Goal: Communication & Community: Answer question/provide support

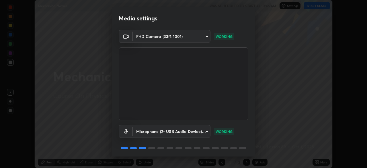
scroll to position [20, 0]
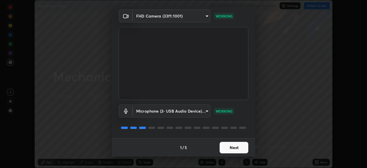
click at [230, 142] on button "Next" at bounding box center [233, 147] width 29 height 11
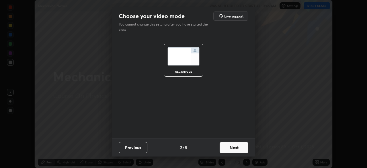
scroll to position [0, 0]
click at [232, 145] on button "Next" at bounding box center [233, 147] width 29 height 11
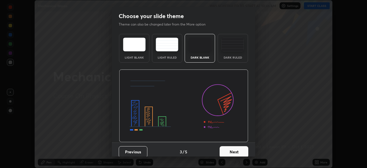
click at [230, 147] on button "Next" at bounding box center [233, 151] width 29 height 11
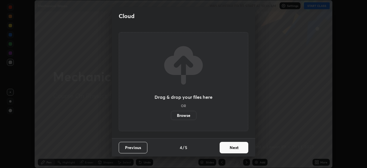
click at [232, 149] on button "Next" at bounding box center [233, 147] width 29 height 11
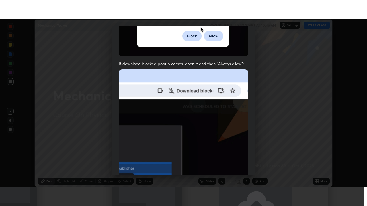
scroll to position [137, 0]
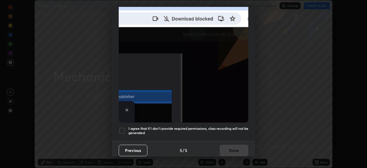
click at [123, 129] on div at bounding box center [122, 130] width 7 height 7
click at [237, 148] on button "Done" at bounding box center [233, 149] width 29 height 11
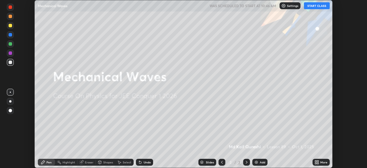
click at [317, 162] on icon at bounding box center [317, 162] width 1 height 1
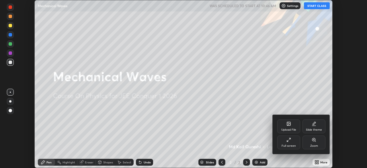
click at [285, 145] on div "Full screen" at bounding box center [288, 145] width 14 height 3
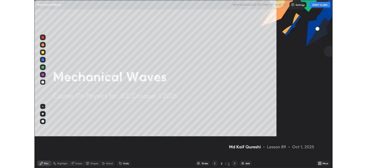
scroll to position [206, 367]
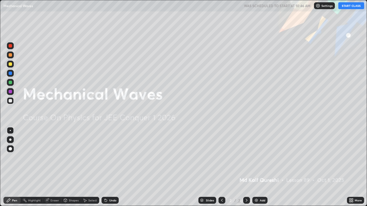
click at [350, 7] on button "START CLASS" at bounding box center [351, 5] width 26 height 7
click at [353, 167] on div "More" at bounding box center [355, 200] width 17 height 7
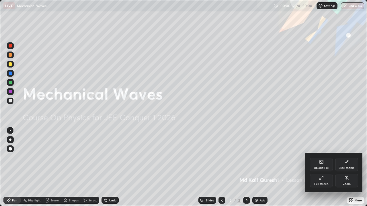
click at [322, 167] on div "Full screen" at bounding box center [321, 184] width 14 height 3
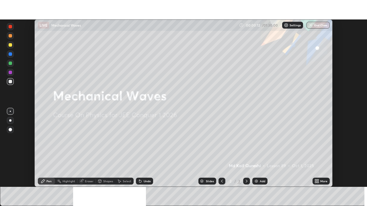
scroll to position [28484, 28285]
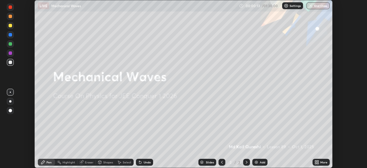
click at [260, 163] on div "Add" at bounding box center [262, 161] width 5 height 3
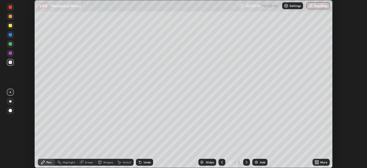
click at [260, 163] on div "Add" at bounding box center [262, 161] width 5 height 3
click at [258, 162] on div "Add" at bounding box center [259, 161] width 15 height 7
click at [260, 161] on div "Add" at bounding box center [262, 161] width 5 height 3
click at [260, 160] on div "Add" at bounding box center [262, 161] width 5 height 3
click at [260, 162] on div "Add" at bounding box center [262, 161] width 5 height 3
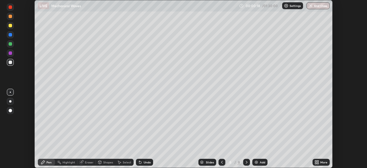
click at [222, 162] on icon at bounding box center [221, 162] width 5 height 5
click at [221, 162] on icon at bounding box center [221, 162] width 5 height 5
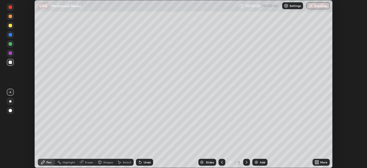
click at [317, 163] on icon at bounding box center [317, 162] width 1 height 1
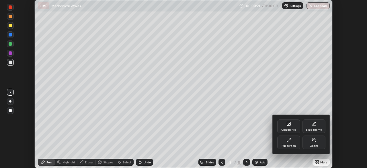
click at [292, 142] on div "Full screen" at bounding box center [288, 142] width 23 height 14
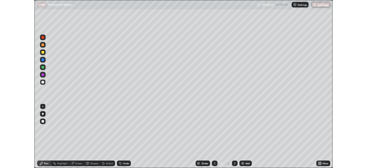
scroll to position [206, 367]
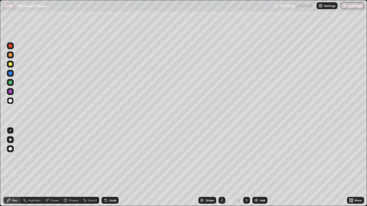
click at [11, 64] on div at bounding box center [10, 63] width 3 height 3
click at [10, 102] on div at bounding box center [10, 100] width 3 height 3
click at [12, 65] on div at bounding box center [10, 64] width 7 height 7
click at [10, 101] on div at bounding box center [10, 100] width 3 height 3
click at [11, 64] on div at bounding box center [10, 63] width 3 height 3
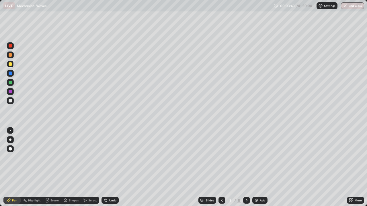
click at [11, 73] on div at bounding box center [10, 73] width 3 height 3
click at [10, 67] on div at bounding box center [10, 64] width 7 height 7
click at [10, 101] on div at bounding box center [10, 100] width 3 height 3
click at [10, 82] on div at bounding box center [10, 82] width 3 height 3
click at [11, 102] on div at bounding box center [10, 100] width 3 height 3
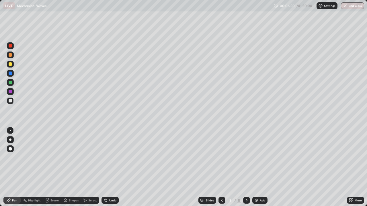
click at [11, 76] on div at bounding box center [10, 73] width 7 height 7
click at [10, 101] on div at bounding box center [10, 100] width 3 height 3
click at [69, 167] on div "Shapes" at bounding box center [74, 200] width 10 height 3
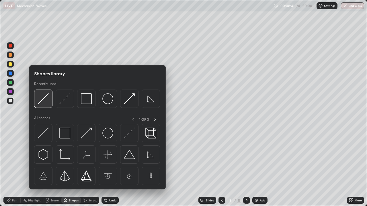
click at [42, 103] on img at bounding box center [43, 98] width 11 height 11
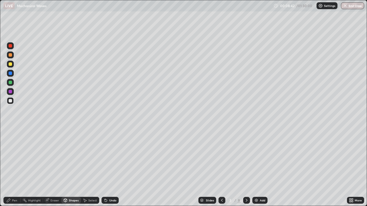
click at [11, 65] on div at bounding box center [10, 63] width 3 height 3
click at [13, 167] on div "Pen" at bounding box center [11, 200] width 17 height 7
click at [11, 101] on div at bounding box center [10, 100] width 3 height 3
click at [10, 64] on div at bounding box center [10, 63] width 3 height 3
click at [353, 167] on div "More" at bounding box center [355, 200] width 17 height 7
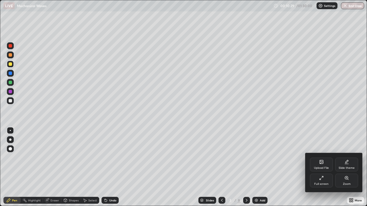
click at [322, 167] on div "Full screen" at bounding box center [321, 181] width 23 height 14
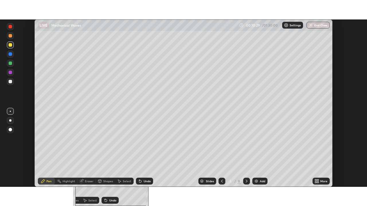
scroll to position [28484, 28285]
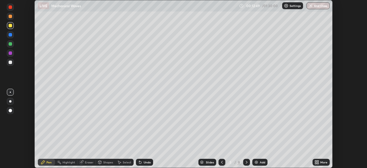
click at [322, 162] on div "More" at bounding box center [323, 161] width 7 height 3
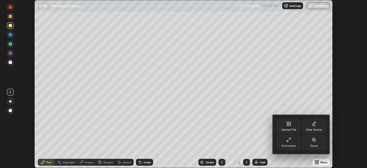
click at [293, 144] on div "Full screen" at bounding box center [288, 145] width 14 height 3
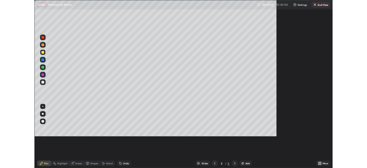
scroll to position [206, 367]
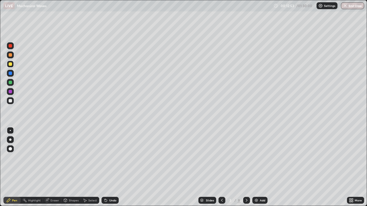
click at [11, 101] on div at bounding box center [10, 100] width 3 height 3
click at [68, 167] on div "Shapes" at bounding box center [70, 200] width 19 height 7
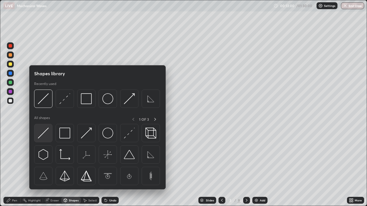
click at [42, 134] on img at bounding box center [43, 133] width 11 height 11
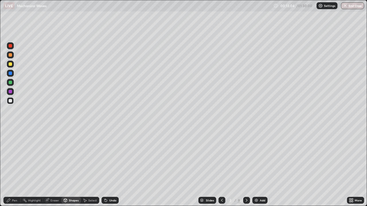
click at [69, 167] on div "Shapes" at bounding box center [70, 200] width 19 height 7
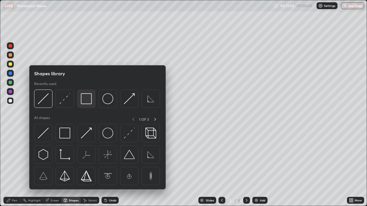
click at [86, 103] on img at bounding box center [86, 98] width 11 height 11
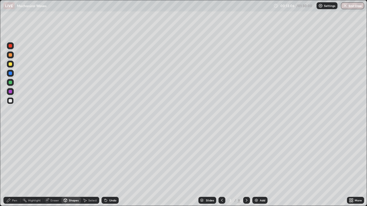
click at [9, 65] on div at bounding box center [10, 63] width 3 height 3
click at [14, 167] on div "Pen" at bounding box center [14, 200] width 5 height 3
click at [11, 101] on div at bounding box center [10, 100] width 3 height 3
click at [68, 167] on div "Shapes" at bounding box center [70, 200] width 19 height 7
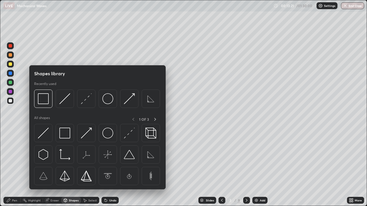
click at [55, 167] on div "Eraser" at bounding box center [54, 200] width 9 height 3
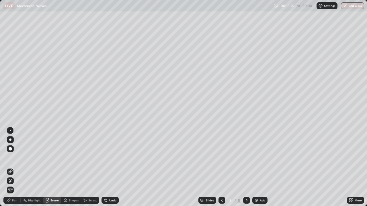
click at [12, 167] on div "Pen" at bounding box center [11, 200] width 17 height 7
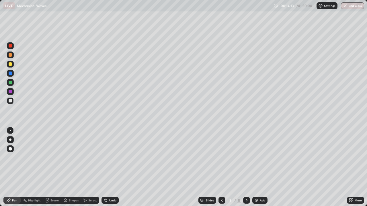
click at [68, 167] on div "Shapes" at bounding box center [70, 200] width 19 height 7
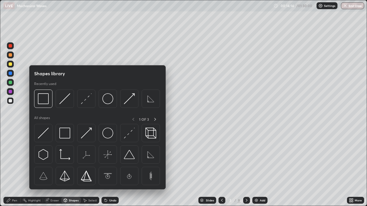
click at [17, 167] on div "Pen" at bounding box center [14, 200] width 5 height 3
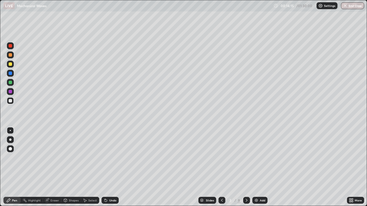
click at [10, 64] on div at bounding box center [10, 63] width 3 height 3
click at [11, 102] on div at bounding box center [10, 100] width 3 height 3
click at [352, 167] on icon at bounding box center [351, 201] width 1 height 1
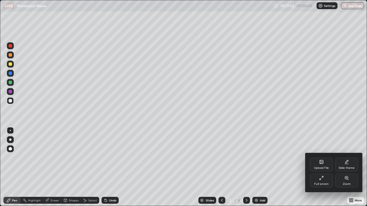
click at [325, 167] on div "Full screen" at bounding box center [321, 184] width 14 height 3
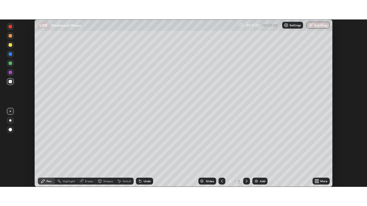
scroll to position [28484, 28285]
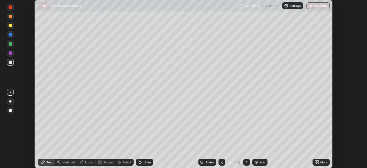
click at [318, 163] on icon at bounding box center [317, 162] width 1 height 1
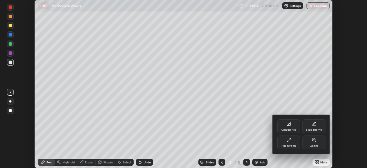
click at [287, 143] on div "Full screen" at bounding box center [288, 142] width 23 height 14
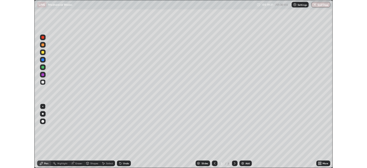
scroll to position [206, 367]
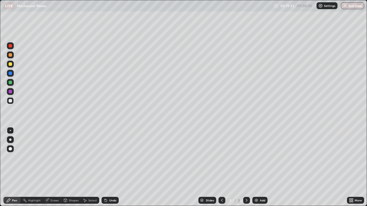
click at [18, 167] on div "Pen" at bounding box center [11, 200] width 17 height 7
click at [9, 103] on div at bounding box center [10, 100] width 7 height 7
click at [11, 83] on div at bounding box center [10, 82] width 3 height 3
click at [11, 101] on div at bounding box center [10, 100] width 3 height 3
click at [356, 167] on div "More" at bounding box center [355, 200] width 17 height 7
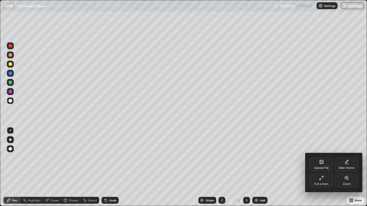
click at [321, 167] on icon at bounding box center [321, 178] width 5 height 5
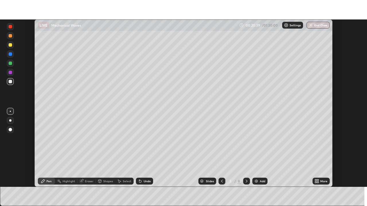
scroll to position [28484, 28285]
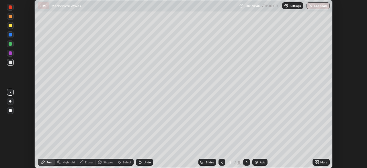
click at [246, 162] on icon at bounding box center [246, 162] width 5 height 5
click at [321, 165] on div "More" at bounding box center [320, 161] width 17 height 7
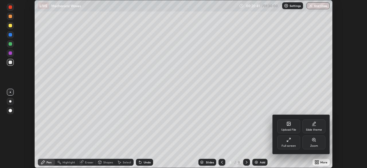
click at [286, 142] on div "Full screen" at bounding box center [288, 142] width 23 height 14
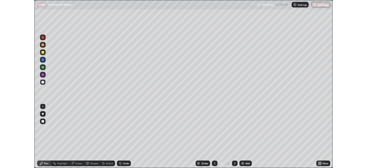
scroll to position [206, 367]
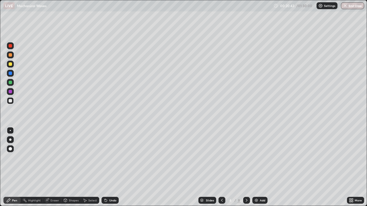
click at [69, 167] on div "Shapes" at bounding box center [70, 200] width 19 height 7
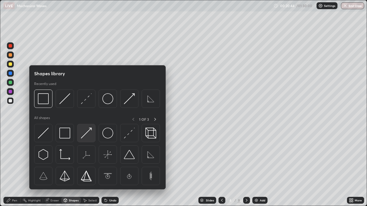
click at [85, 135] on img at bounding box center [86, 133] width 11 height 11
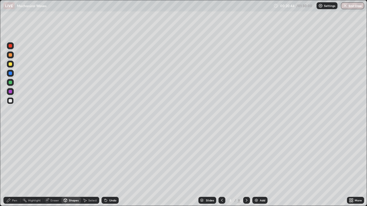
click at [68, 167] on div "Shapes" at bounding box center [70, 200] width 19 height 7
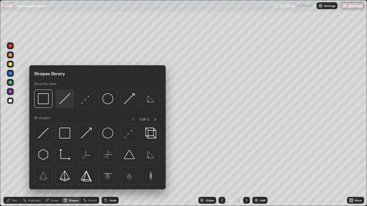
click at [62, 101] on img at bounding box center [64, 98] width 11 height 11
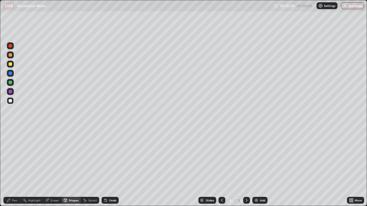
click at [65, 167] on icon at bounding box center [65, 201] width 0 height 2
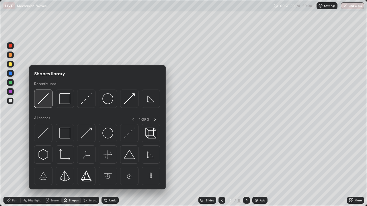
click at [44, 102] on img at bounding box center [43, 98] width 11 height 11
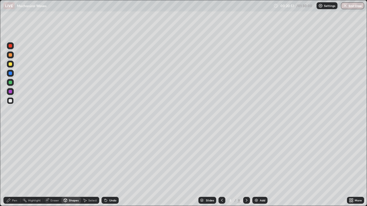
click at [10, 103] on div at bounding box center [10, 100] width 7 height 7
click at [14, 167] on div "Pen" at bounding box center [14, 200] width 5 height 3
click at [71, 167] on div "Shapes" at bounding box center [74, 200] width 10 height 3
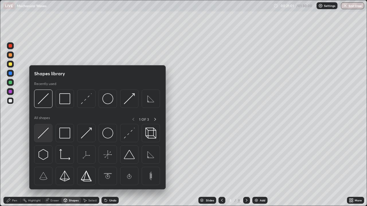
click at [45, 136] on img at bounding box center [43, 133] width 11 height 11
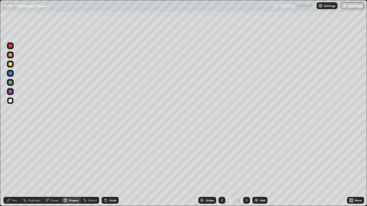
click at [12, 84] on div at bounding box center [10, 82] width 7 height 7
click at [17, 167] on div "Pen" at bounding box center [14, 200] width 5 height 3
click at [11, 101] on div at bounding box center [10, 100] width 3 height 3
click at [70, 167] on div "Shapes" at bounding box center [74, 200] width 10 height 3
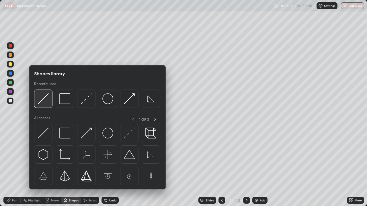
click at [45, 103] on img at bounding box center [43, 98] width 11 height 11
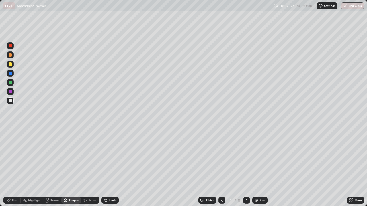
click at [10, 74] on div at bounding box center [10, 73] width 3 height 3
click at [10, 101] on div at bounding box center [10, 100] width 3 height 3
click at [17, 167] on div "Pen" at bounding box center [11, 200] width 17 height 7
click at [70, 167] on div "Shapes" at bounding box center [74, 200] width 10 height 3
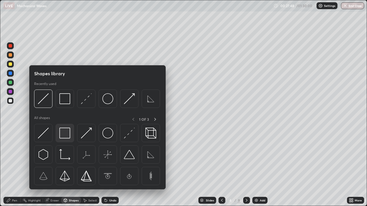
click at [65, 136] on img at bounding box center [64, 133] width 11 height 11
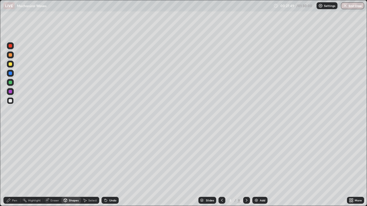
click at [11, 64] on div at bounding box center [10, 63] width 3 height 3
click at [70, 167] on div "Shapes" at bounding box center [74, 200] width 10 height 3
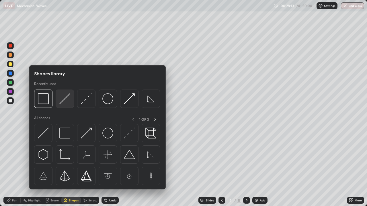
click at [62, 100] on img at bounding box center [64, 98] width 11 height 11
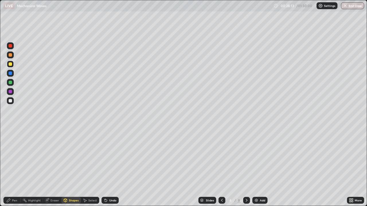
click at [9, 101] on div at bounding box center [10, 100] width 3 height 3
click at [352, 167] on icon at bounding box center [351, 201] width 1 height 1
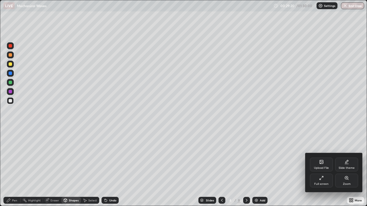
click at [321, 167] on div "Full screen" at bounding box center [321, 184] width 14 height 3
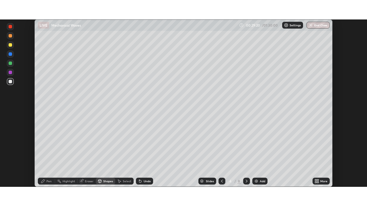
scroll to position [28484, 28285]
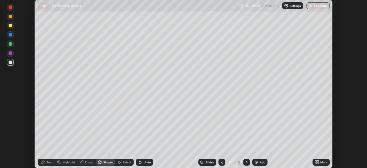
click at [221, 162] on icon at bounding box center [221, 162] width 5 height 5
click at [318, 163] on icon at bounding box center [317, 162] width 1 height 1
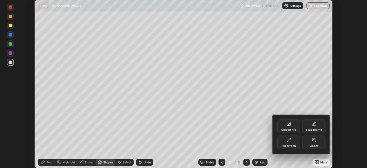
click at [290, 140] on icon at bounding box center [288, 139] width 5 height 5
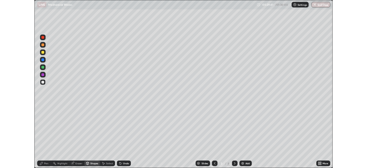
scroll to position [206, 367]
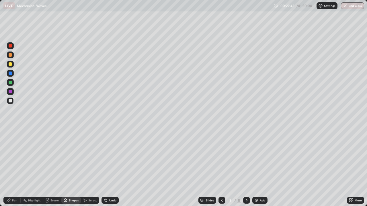
click at [351, 167] on icon at bounding box center [351, 201] width 1 height 1
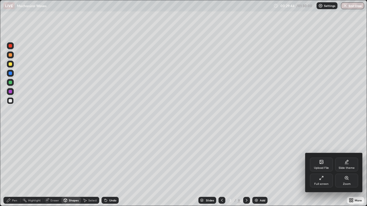
click at [326, 167] on div "Full screen" at bounding box center [321, 181] width 23 height 14
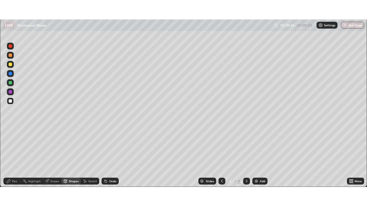
scroll to position [28484, 28285]
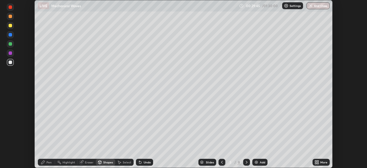
click at [246, 162] on icon at bounding box center [246, 162] width 5 height 5
click at [317, 161] on icon at bounding box center [317, 160] width 1 height 1
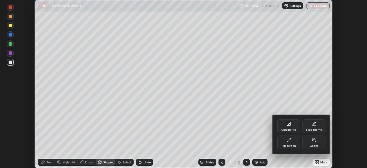
click at [292, 142] on div "Full screen" at bounding box center [288, 142] width 23 height 14
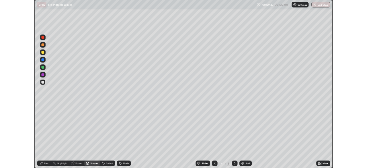
scroll to position [206, 367]
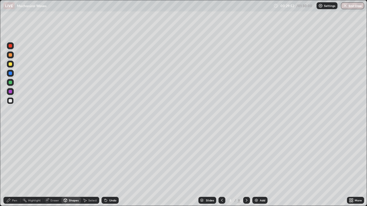
click at [10, 64] on div at bounding box center [10, 63] width 3 height 3
click at [16, 167] on div "Pen" at bounding box center [14, 200] width 5 height 3
click at [9, 102] on div at bounding box center [10, 100] width 3 height 3
click at [0, 141] on div "Setting up your live class" at bounding box center [183, 103] width 367 height 206
click at [66, 167] on icon at bounding box center [65, 200] width 3 height 3
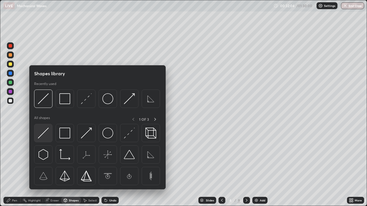
click at [44, 135] on img at bounding box center [43, 133] width 11 height 11
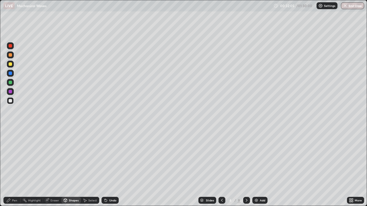
click at [69, 167] on div "Shapes" at bounding box center [74, 200] width 10 height 3
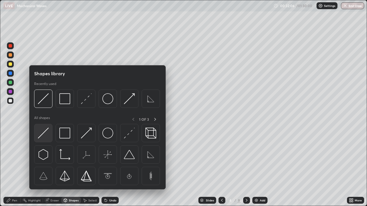
click at [43, 134] on img at bounding box center [43, 133] width 11 height 11
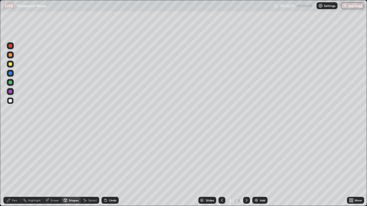
click at [70, 167] on div "Shapes" at bounding box center [74, 200] width 10 height 3
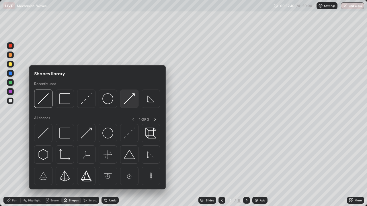
click at [126, 101] on img at bounding box center [129, 98] width 11 height 11
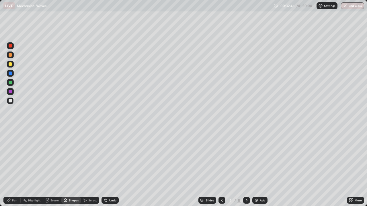
click at [355, 167] on div "More" at bounding box center [355, 200] width 17 height 7
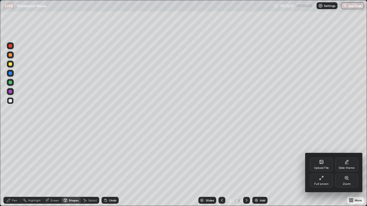
click at [317, 167] on div "Full screen" at bounding box center [321, 184] width 14 height 3
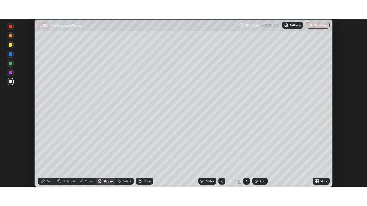
scroll to position [28484, 28285]
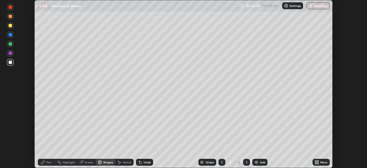
click at [146, 162] on div "Undo" at bounding box center [147, 161] width 7 height 3
click at [105, 161] on div "Shapes" at bounding box center [108, 161] width 10 height 3
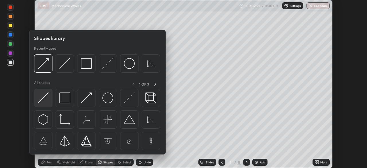
click at [45, 99] on img at bounding box center [43, 97] width 11 height 11
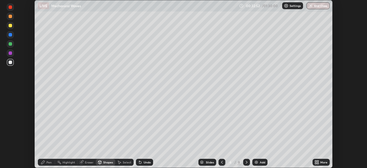
click at [11, 26] on div at bounding box center [10, 25] width 3 height 3
click at [45, 163] on div "Pen" at bounding box center [46, 161] width 17 height 7
click at [9, 28] on div at bounding box center [10, 25] width 7 height 7
click at [11, 62] on div at bounding box center [10, 61] width 3 height 3
click at [103, 160] on div "Shapes" at bounding box center [105, 161] width 19 height 7
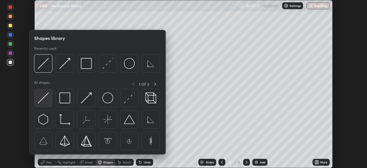
click at [47, 101] on img at bounding box center [43, 97] width 11 height 11
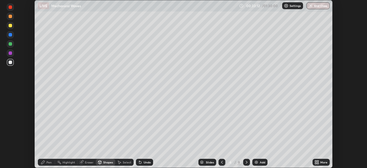
click at [11, 26] on div at bounding box center [10, 25] width 3 height 3
click at [316, 162] on icon at bounding box center [315, 162] width 1 height 1
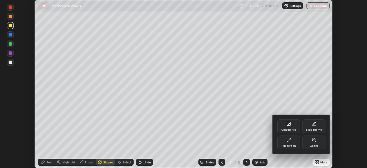
click at [292, 141] on div "Full screen" at bounding box center [288, 142] width 23 height 14
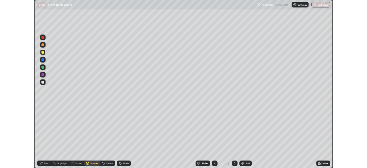
scroll to position [206, 367]
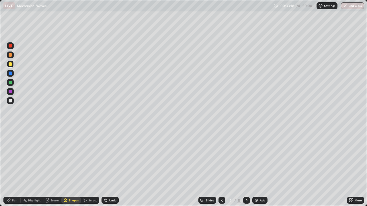
click at [23, 167] on circle at bounding box center [23, 200] width 1 height 1
click at [11, 83] on div at bounding box center [10, 82] width 3 height 3
click at [17, 167] on div "Pen" at bounding box center [14, 200] width 5 height 3
click at [10, 101] on div at bounding box center [10, 100] width 3 height 3
click at [355, 167] on div "More" at bounding box center [355, 200] width 17 height 7
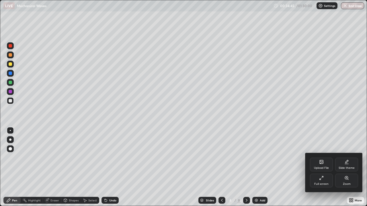
click at [321, 167] on div "Full screen" at bounding box center [321, 184] width 14 height 3
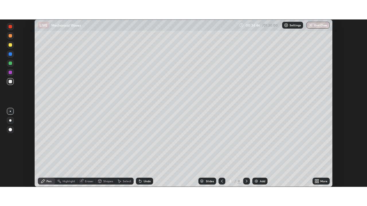
scroll to position [28484, 28285]
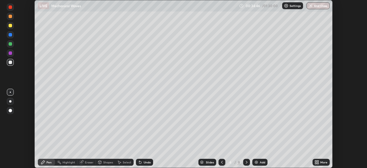
click at [246, 162] on icon at bounding box center [247, 161] width 2 height 3
click at [317, 162] on icon at bounding box center [317, 162] width 1 height 1
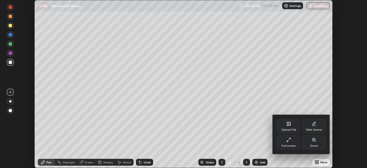
click at [292, 144] on div "Full screen" at bounding box center [288, 145] width 14 height 3
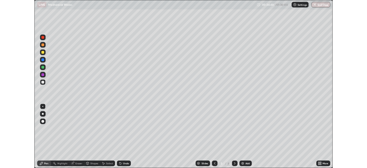
scroll to position [206, 367]
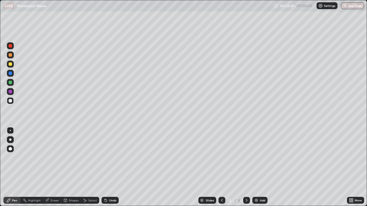
click at [11, 66] on div at bounding box center [10, 63] width 3 height 3
click at [69, 167] on div "Shapes" at bounding box center [74, 200] width 10 height 3
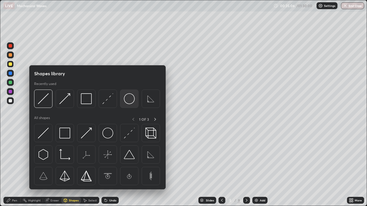
click at [129, 101] on img at bounding box center [129, 98] width 11 height 11
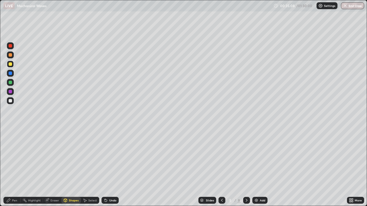
click at [10, 100] on div at bounding box center [10, 100] width 3 height 3
click at [11, 101] on div at bounding box center [10, 100] width 3 height 3
click at [15, 167] on div "Pen" at bounding box center [14, 200] width 5 height 3
click at [11, 102] on div at bounding box center [10, 100] width 3 height 3
click at [350, 167] on icon at bounding box center [349, 199] width 1 height 1
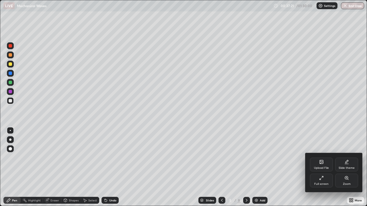
click at [315, 167] on div "Full screen" at bounding box center [321, 181] width 23 height 14
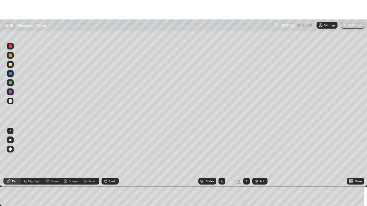
scroll to position [28484, 28285]
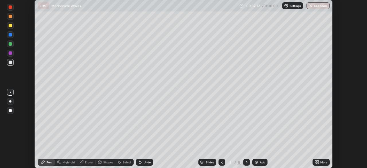
click at [144, 162] on div "Undo" at bounding box center [147, 161] width 7 height 3
click at [317, 163] on icon at bounding box center [317, 162] width 1 height 1
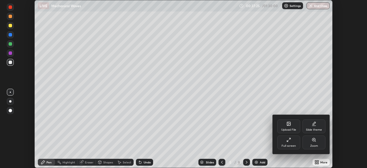
click at [284, 145] on div "Full screen" at bounding box center [288, 145] width 14 height 3
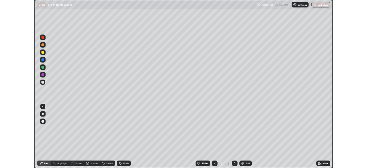
scroll to position [206, 367]
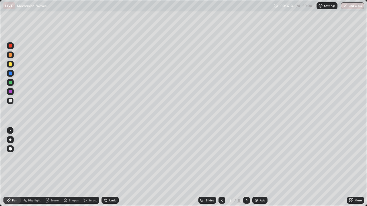
click at [13, 102] on div at bounding box center [10, 100] width 7 height 7
click at [70, 167] on div "Shapes" at bounding box center [74, 200] width 10 height 3
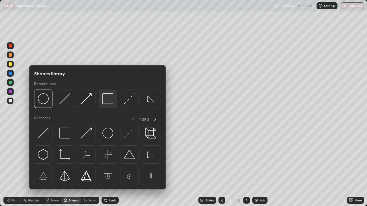
click at [106, 101] on img at bounding box center [107, 98] width 11 height 11
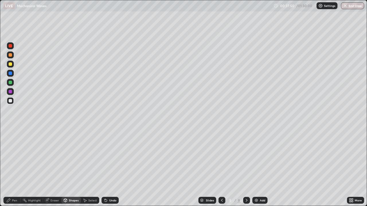
click at [11, 64] on div at bounding box center [10, 63] width 3 height 3
click at [17, 167] on div "Pen" at bounding box center [11, 200] width 17 height 7
click at [12, 101] on div at bounding box center [10, 100] width 7 height 7
click at [10, 65] on div at bounding box center [10, 63] width 3 height 3
click at [11, 103] on div at bounding box center [10, 100] width 7 height 7
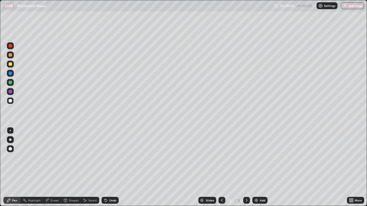
click at [9, 102] on div at bounding box center [10, 100] width 3 height 3
click at [16, 167] on div "Pen" at bounding box center [14, 200] width 5 height 3
click at [9, 102] on div at bounding box center [10, 100] width 3 height 3
click at [71, 167] on div "Shapes" at bounding box center [74, 200] width 10 height 3
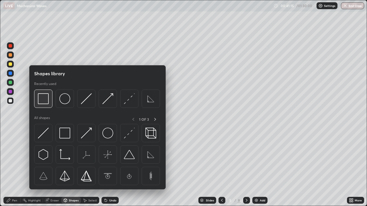
click at [43, 103] on img at bounding box center [43, 98] width 11 height 11
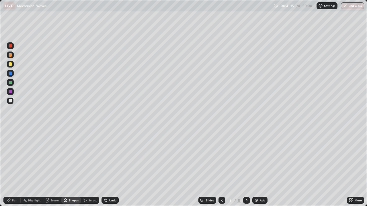
click at [10, 65] on div at bounding box center [10, 63] width 3 height 3
click at [10, 102] on div at bounding box center [10, 100] width 3 height 3
click at [17, 167] on div "Pen" at bounding box center [11, 200] width 17 height 7
click at [12, 92] on div at bounding box center [10, 91] width 3 height 3
click at [10, 64] on div at bounding box center [10, 63] width 3 height 3
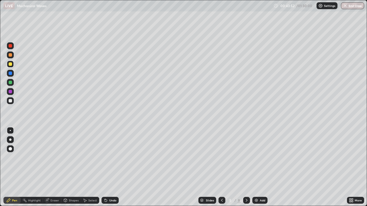
click at [11, 101] on div at bounding box center [10, 100] width 3 height 3
click at [50, 167] on div "Eraser" at bounding box center [54, 200] width 9 height 3
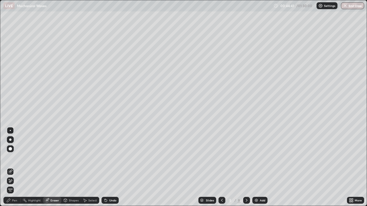
click at [13, 167] on div "Pen" at bounding box center [11, 200] width 17 height 7
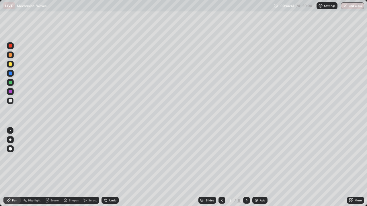
click at [10, 103] on div at bounding box center [10, 100] width 7 height 7
click at [350, 167] on div "More" at bounding box center [355, 200] width 17 height 7
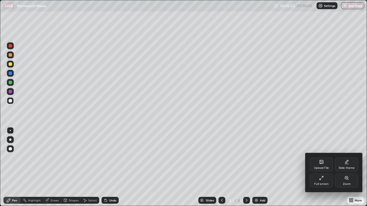
click at [323, 167] on div "Full screen" at bounding box center [321, 184] width 14 height 3
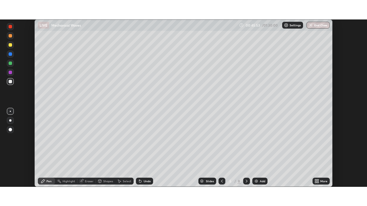
scroll to position [28484, 28285]
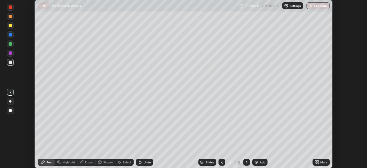
click at [319, 162] on div "More" at bounding box center [320, 161] width 17 height 7
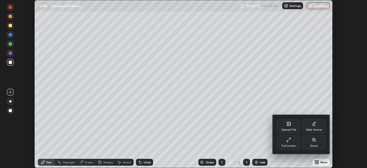
click at [247, 161] on div at bounding box center [183, 84] width 367 height 168
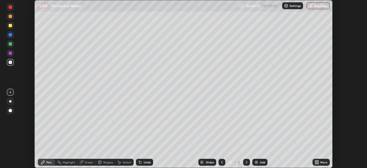
click at [246, 162] on icon at bounding box center [246, 162] width 5 height 5
click at [313, 163] on div "More" at bounding box center [320, 161] width 17 height 7
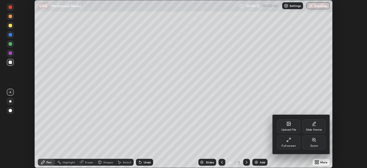
click at [290, 142] on div "Full screen" at bounding box center [288, 142] width 23 height 14
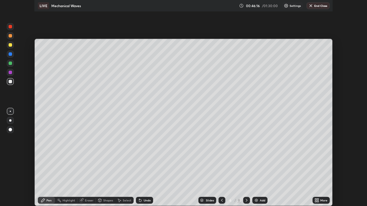
scroll to position [206, 367]
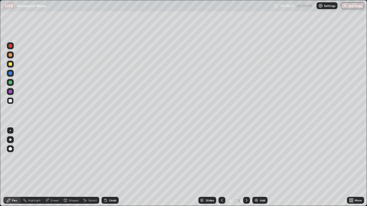
click at [13, 102] on div at bounding box center [10, 100] width 7 height 7
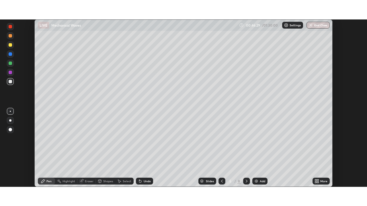
scroll to position [168, 367]
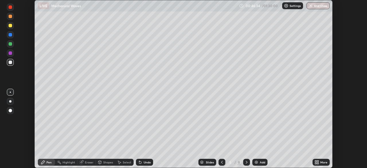
click at [317, 161] on icon at bounding box center [317, 160] width 1 height 1
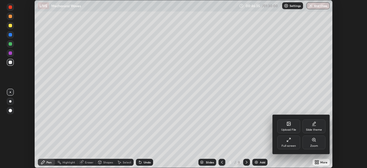
click at [291, 143] on div "Full screen" at bounding box center [288, 142] width 23 height 14
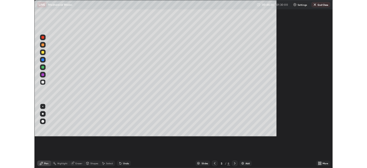
scroll to position [206, 367]
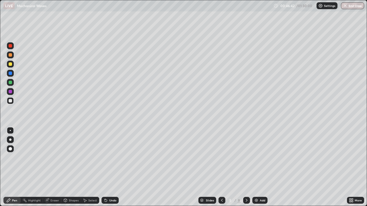
click at [352, 167] on icon at bounding box center [351, 201] width 1 height 1
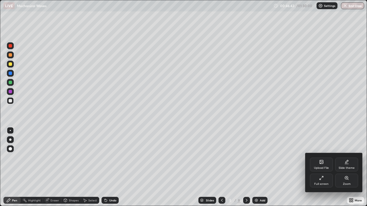
click at [319, 167] on icon at bounding box center [321, 178] width 5 height 5
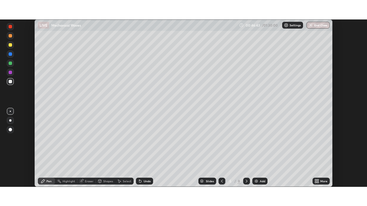
scroll to position [28484, 28285]
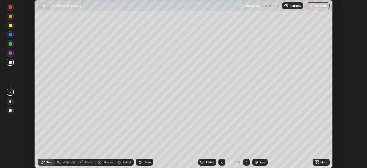
click at [246, 161] on icon at bounding box center [246, 162] width 5 height 5
click at [319, 162] on div "More" at bounding box center [320, 161] width 17 height 7
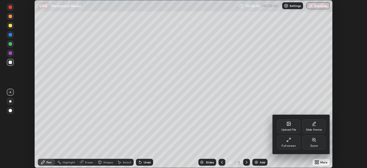
click at [287, 144] on div "Full screen" at bounding box center [288, 145] width 14 height 3
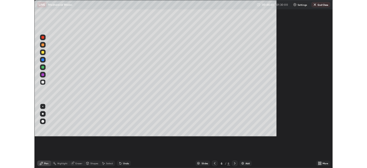
scroll to position [206, 367]
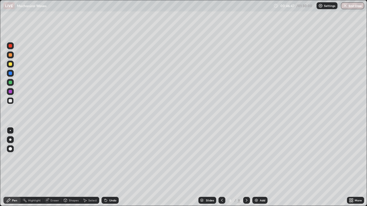
click at [9, 99] on div at bounding box center [10, 100] width 3 height 3
click at [352, 167] on icon at bounding box center [351, 201] width 1 height 1
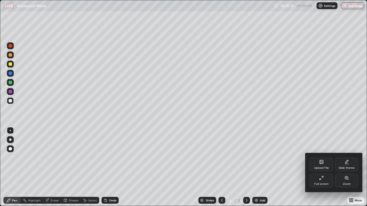
click at [319, 167] on div "Full screen" at bounding box center [321, 181] width 23 height 14
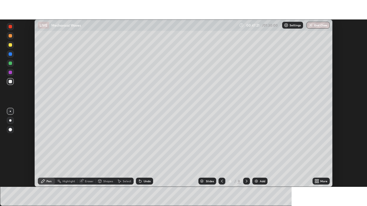
scroll to position [28484, 28285]
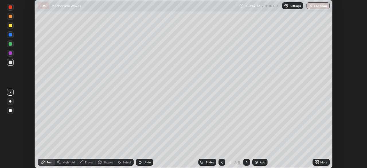
click at [86, 162] on div "Eraser" at bounding box center [89, 161] width 9 height 3
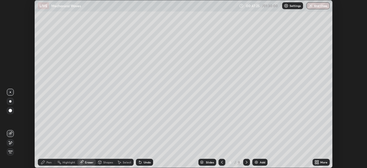
click at [46, 164] on div "Pen" at bounding box center [46, 161] width 17 height 7
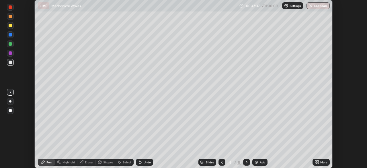
click at [318, 161] on icon at bounding box center [317, 160] width 1 height 1
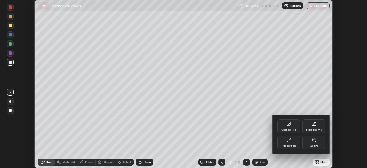
click at [291, 144] on div "Full screen" at bounding box center [288, 145] width 14 height 3
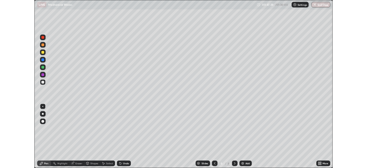
scroll to position [206, 367]
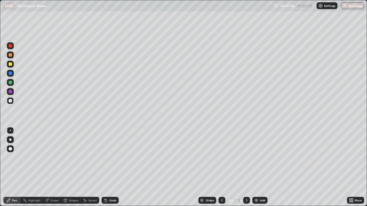
click at [72, 167] on div "Shapes" at bounding box center [74, 200] width 10 height 3
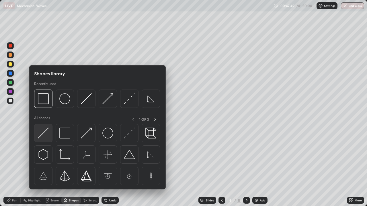
click at [45, 134] on img at bounding box center [43, 133] width 11 height 11
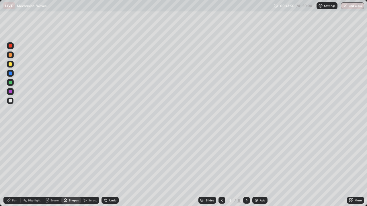
click at [10, 67] on div at bounding box center [10, 64] width 7 height 7
click at [11, 63] on div at bounding box center [10, 63] width 3 height 3
click at [15, 167] on div "Pen" at bounding box center [11, 200] width 17 height 7
click at [54, 167] on div "Eraser" at bounding box center [52, 200] width 18 height 7
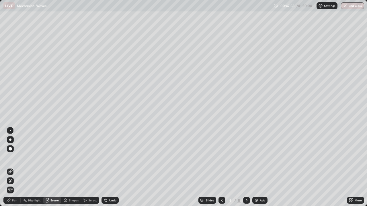
click at [15, 167] on div "Pen" at bounding box center [14, 200] width 5 height 3
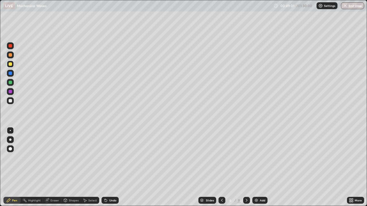
click at [13, 66] on div at bounding box center [10, 64] width 7 height 7
click at [9, 100] on div at bounding box center [10, 100] width 3 height 3
click at [10, 103] on div at bounding box center [10, 100] width 7 height 7
click at [50, 167] on div "Eraser" at bounding box center [52, 200] width 18 height 7
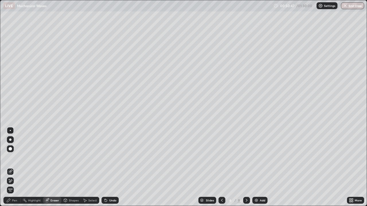
click at [15, 167] on div "Pen" at bounding box center [14, 200] width 5 height 3
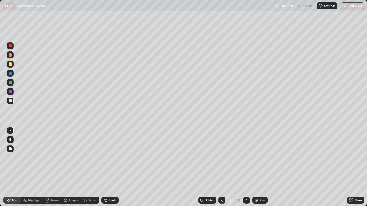
click at [9, 102] on div at bounding box center [10, 100] width 3 height 3
click at [352, 167] on icon at bounding box center [351, 199] width 1 height 1
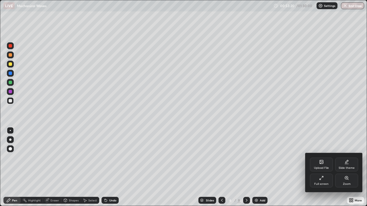
click at [323, 167] on div "Full screen" at bounding box center [321, 181] width 23 height 14
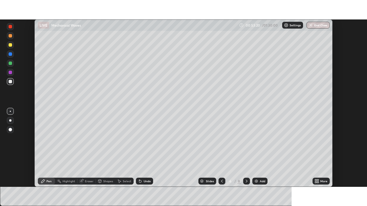
scroll to position [28484, 28285]
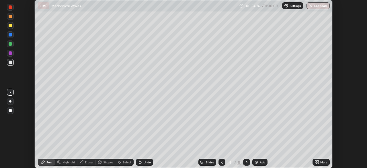
click at [320, 160] on div "More" at bounding box center [323, 161] width 7 height 3
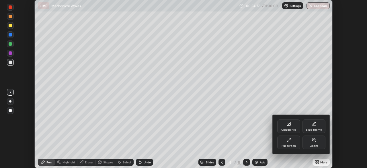
click at [288, 144] on div "Full screen" at bounding box center [288, 145] width 14 height 3
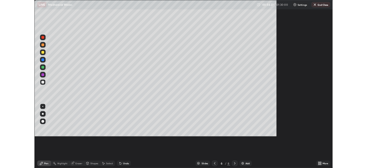
scroll to position [206, 367]
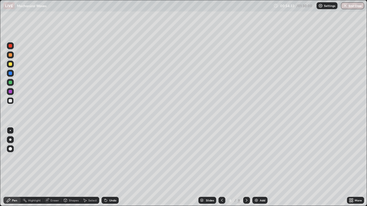
click at [70, 167] on div "Shapes" at bounding box center [70, 200] width 19 height 7
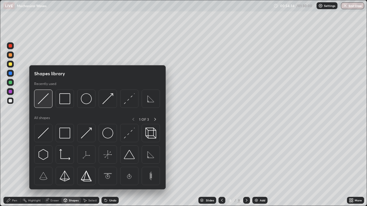
click at [45, 103] on img at bounding box center [43, 98] width 11 height 11
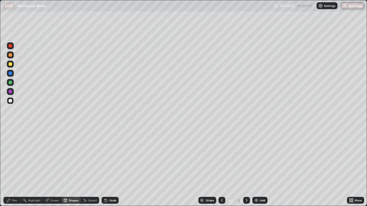
click at [15, 167] on div "Pen" at bounding box center [14, 200] width 5 height 3
click at [11, 102] on div at bounding box center [10, 100] width 3 height 3
click at [355, 167] on div "More" at bounding box center [355, 200] width 17 height 7
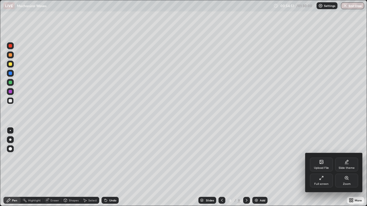
click at [317, 167] on div "Full screen" at bounding box center [321, 184] width 14 height 3
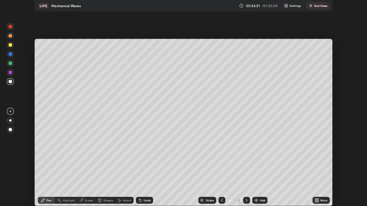
scroll to position [28484, 28285]
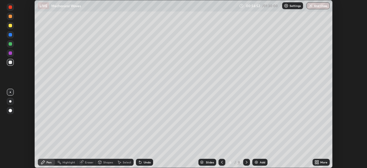
click at [221, 161] on icon at bounding box center [221, 162] width 5 height 5
click at [221, 162] on icon at bounding box center [221, 162] width 5 height 5
click at [317, 163] on icon at bounding box center [317, 162] width 1 height 1
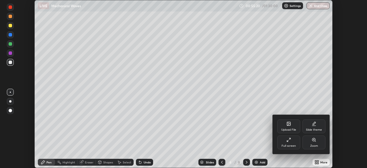
click at [291, 143] on div "Full screen" at bounding box center [288, 142] width 23 height 14
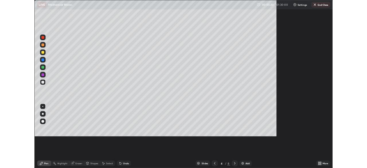
scroll to position [206, 367]
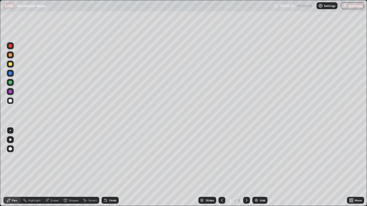
click at [352, 167] on icon at bounding box center [351, 200] width 5 height 5
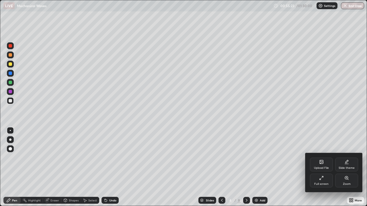
click at [320, 167] on icon at bounding box center [321, 178] width 5 height 5
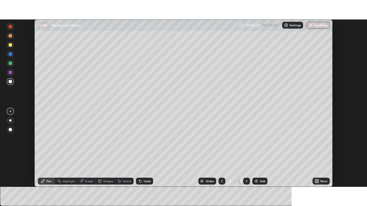
scroll to position [28484, 28285]
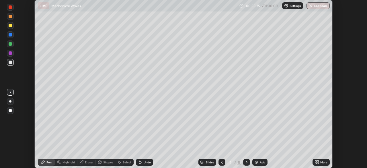
click at [246, 163] on icon at bounding box center [247, 161] width 2 height 3
click at [245, 162] on icon at bounding box center [246, 162] width 5 height 5
click at [224, 162] on div at bounding box center [221, 161] width 7 height 7
click at [318, 162] on icon at bounding box center [316, 162] width 5 height 5
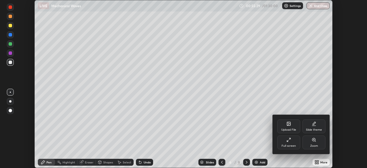
click at [287, 142] on div "Full screen" at bounding box center [288, 142] width 23 height 14
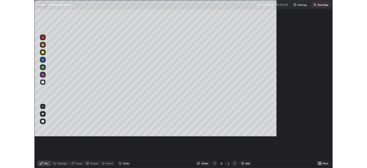
scroll to position [206, 367]
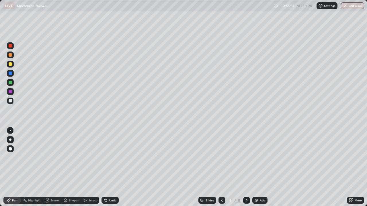
click at [9, 101] on div at bounding box center [10, 100] width 3 height 3
click at [54, 167] on div "Eraser" at bounding box center [54, 200] width 9 height 3
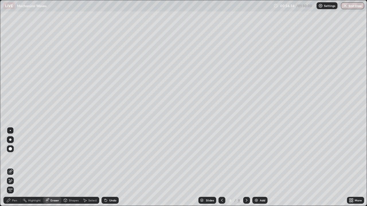
click at [91, 167] on div "Select" at bounding box center [92, 200] width 9 height 3
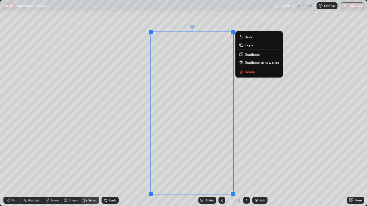
click at [247, 56] on p "Duplicate" at bounding box center [251, 54] width 15 height 5
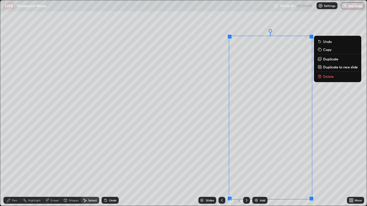
click at [318, 78] on icon at bounding box center [319, 77] width 3 height 3
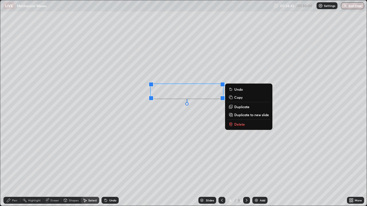
click at [238, 107] on p "Duplicate" at bounding box center [241, 107] width 15 height 5
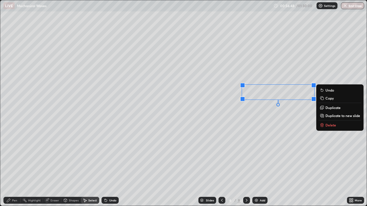
click at [15, 167] on div "Pen" at bounding box center [11, 200] width 17 height 7
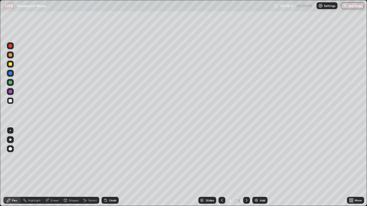
click at [16, 167] on div "Pen" at bounding box center [14, 200] width 5 height 3
click at [10, 101] on div at bounding box center [10, 100] width 3 height 3
click at [12, 104] on div at bounding box center [10, 100] width 7 height 7
click at [10, 66] on div at bounding box center [10, 63] width 3 height 3
click at [9, 100] on div at bounding box center [10, 100] width 3 height 3
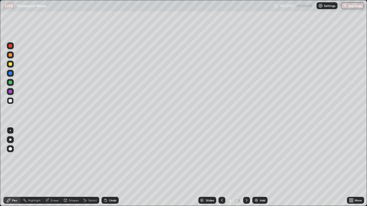
click at [50, 167] on div "Eraser" at bounding box center [54, 200] width 9 height 3
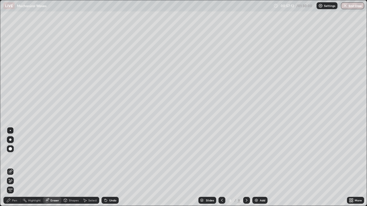
click at [6, 167] on div "Pen" at bounding box center [11, 200] width 17 height 7
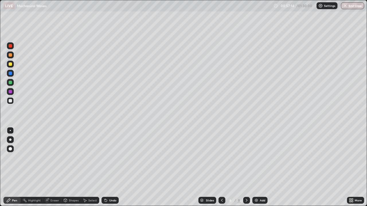
click at [10, 64] on div at bounding box center [10, 63] width 3 height 3
click at [11, 102] on div at bounding box center [10, 100] width 3 height 3
click at [9, 64] on div at bounding box center [10, 63] width 3 height 3
click at [10, 101] on div at bounding box center [10, 100] width 3 height 3
click at [356, 167] on div "More" at bounding box center [357, 200] width 7 height 3
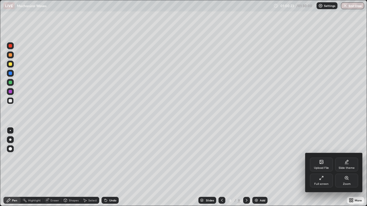
click at [317, 167] on div "Full screen" at bounding box center [321, 181] width 23 height 14
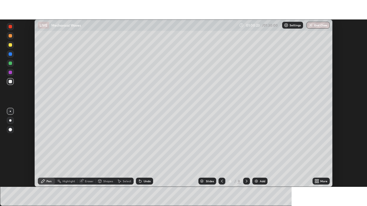
scroll to position [28484, 28285]
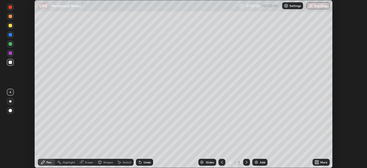
click at [246, 162] on icon at bounding box center [246, 162] width 5 height 5
click at [320, 161] on div "More" at bounding box center [320, 161] width 17 height 7
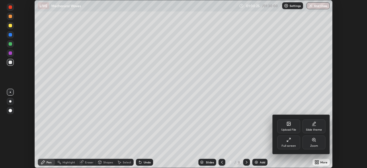
click at [287, 145] on div "Full screen" at bounding box center [288, 145] width 14 height 3
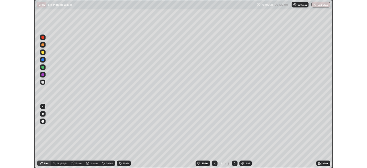
scroll to position [206, 367]
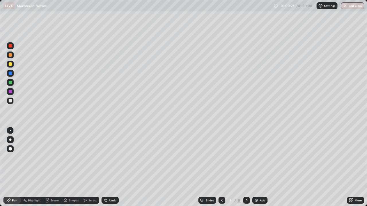
click at [10, 66] on div at bounding box center [10, 64] width 7 height 7
click at [70, 167] on div "Shapes" at bounding box center [70, 200] width 19 height 7
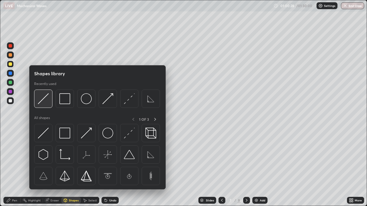
click at [42, 102] on img at bounding box center [43, 98] width 11 height 11
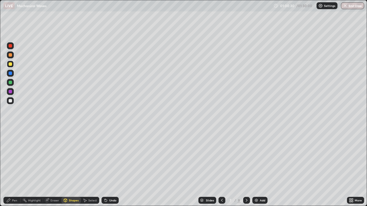
click at [11, 104] on div at bounding box center [10, 100] width 7 height 7
click at [12, 167] on div "Pen" at bounding box center [11, 200] width 17 height 7
click at [54, 167] on div "Eraser" at bounding box center [54, 200] width 9 height 3
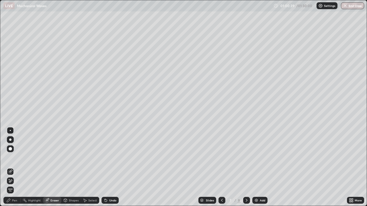
click at [15, 167] on div "Pen" at bounding box center [14, 200] width 5 height 3
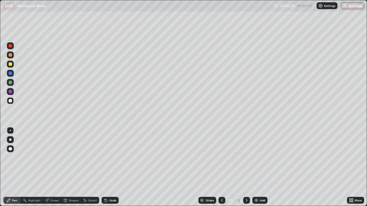
click at [10, 101] on div at bounding box center [10, 100] width 3 height 3
click at [15, 167] on div "Pen" at bounding box center [14, 200] width 5 height 3
click at [11, 65] on div at bounding box center [10, 63] width 3 height 3
click at [10, 102] on div at bounding box center [10, 100] width 3 height 3
click at [11, 83] on div at bounding box center [10, 82] width 3 height 3
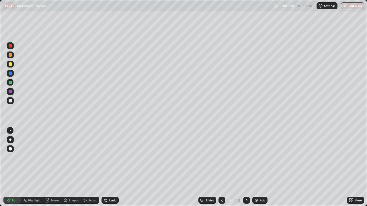
click at [11, 73] on div at bounding box center [10, 73] width 3 height 3
click at [13, 101] on div at bounding box center [10, 100] width 7 height 7
click at [11, 65] on div at bounding box center [10, 63] width 3 height 3
click at [11, 101] on div at bounding box center [10, 100] width 3 height 3
click at [10, 65] on div at bounding box center [10, 63] width 3 height 3
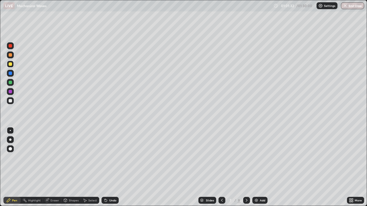
click at [11, 101] on div at bounding box center [10, 100] width 3 height 3
click at [11, 64] on div at bounding box center [10, 63] width 3 height 3
click at [11, 101] on div at bounding box center [10, 100] width 3 height 3
click at [16, 167] on div "Pen" at bounding box center [14, 200] width 5 height 3
click at [11, 102] on div at bounding box center [10, 100] width 3 height 3
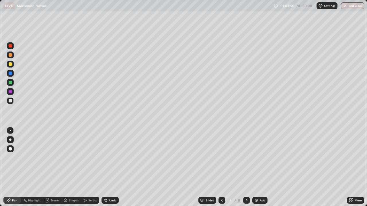
click at [13, 75] on div at bounding box center [10, 73] width 7 height 7
click at [13, 65] on div at bounding box center [10, 64] width 7 height 7
click at [353, 7] on button "End Class" at bounding box center [352, 5] width 23 height 7
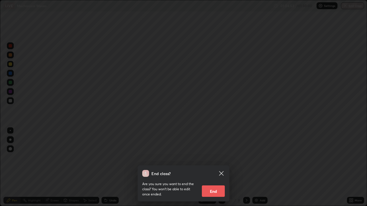
click at [351, 167] on div "End class? Are you sure you want to end the class? You won’t be able to edit on…" at bounding box center [183, 103] width 367 height 206
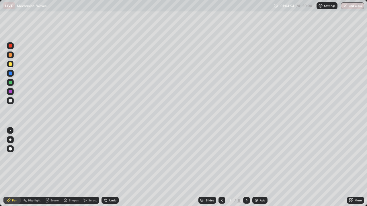
click at [353, 167] on icon at bounding box center [351, 200] width 5 height 5
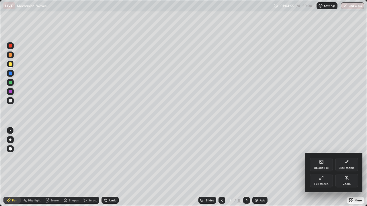
click at [319, 167] on div "Full screen" at bounding box center [321, 181] width 23 height 14
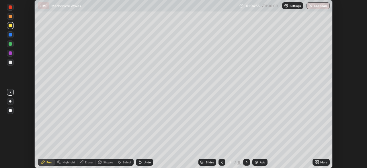
scroll to position [28484, 28285]
click at [321, 8] on button "End Class" at bounding box center [317, 5] width 23 height 7
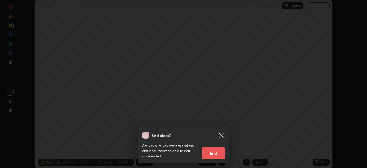
click at [214, 154] on button "End" at bounding box center [213, 152] width 23 height 11
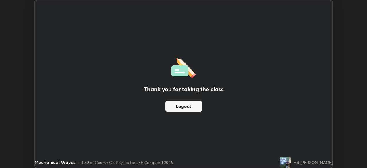
click at [190, 108] on button "Logout" at bounding box center [183, 105] width 36 height 11
